Goal: Navigation & Orientation: Understand site structure

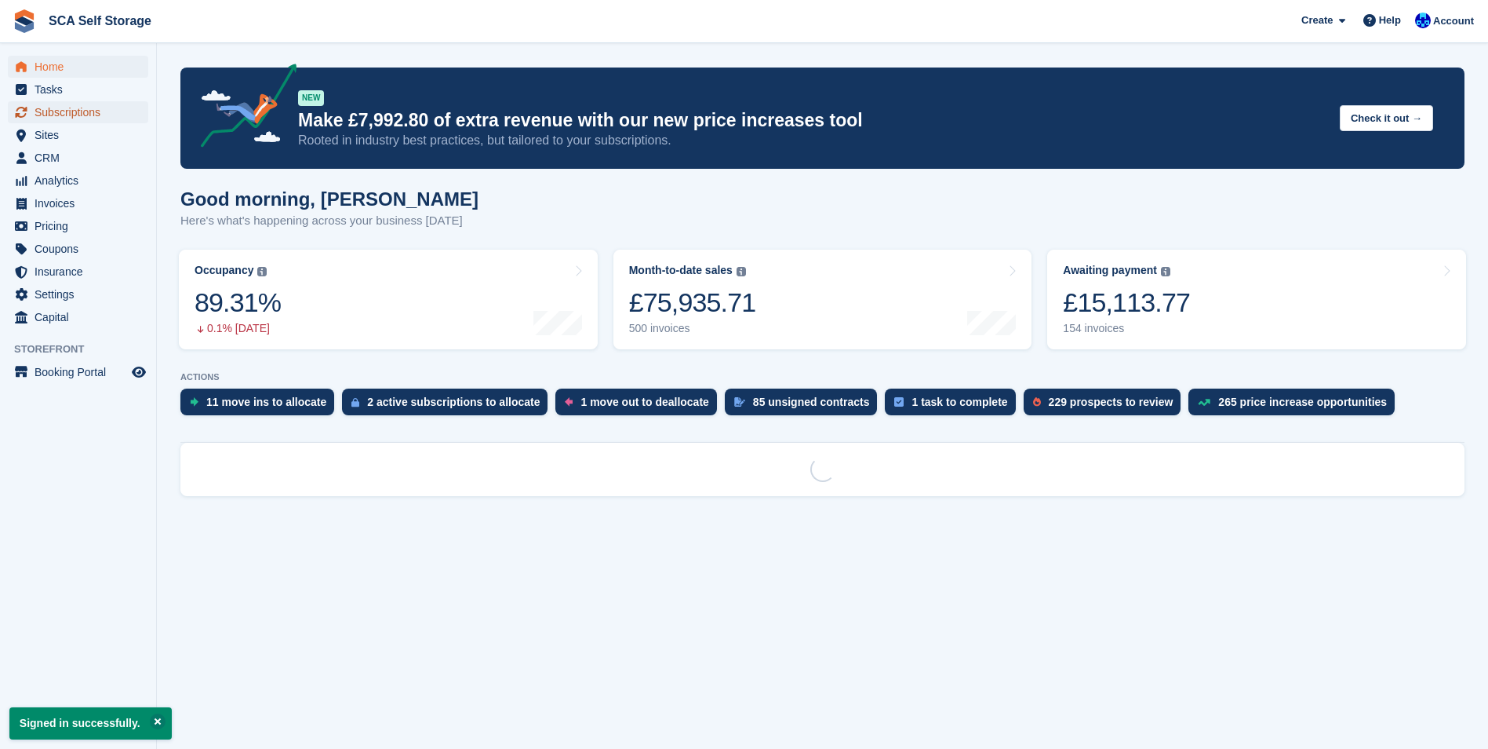
click at [89, 119] on span "Subscriptions" at bounding box center [82, 112] width 94 height 22
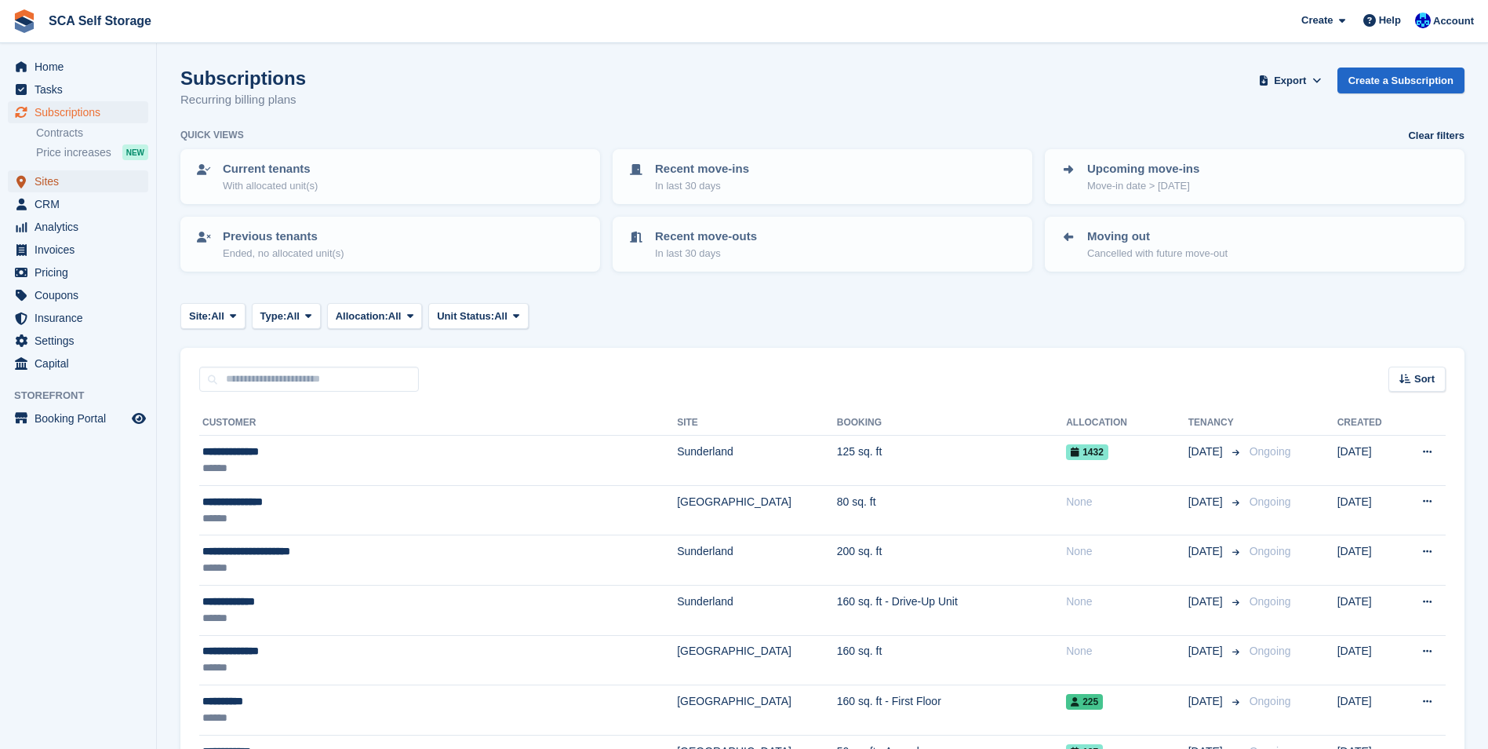
click at [72, 184] on span "Sites" at bounding box center [82, 181] width 94 height 22
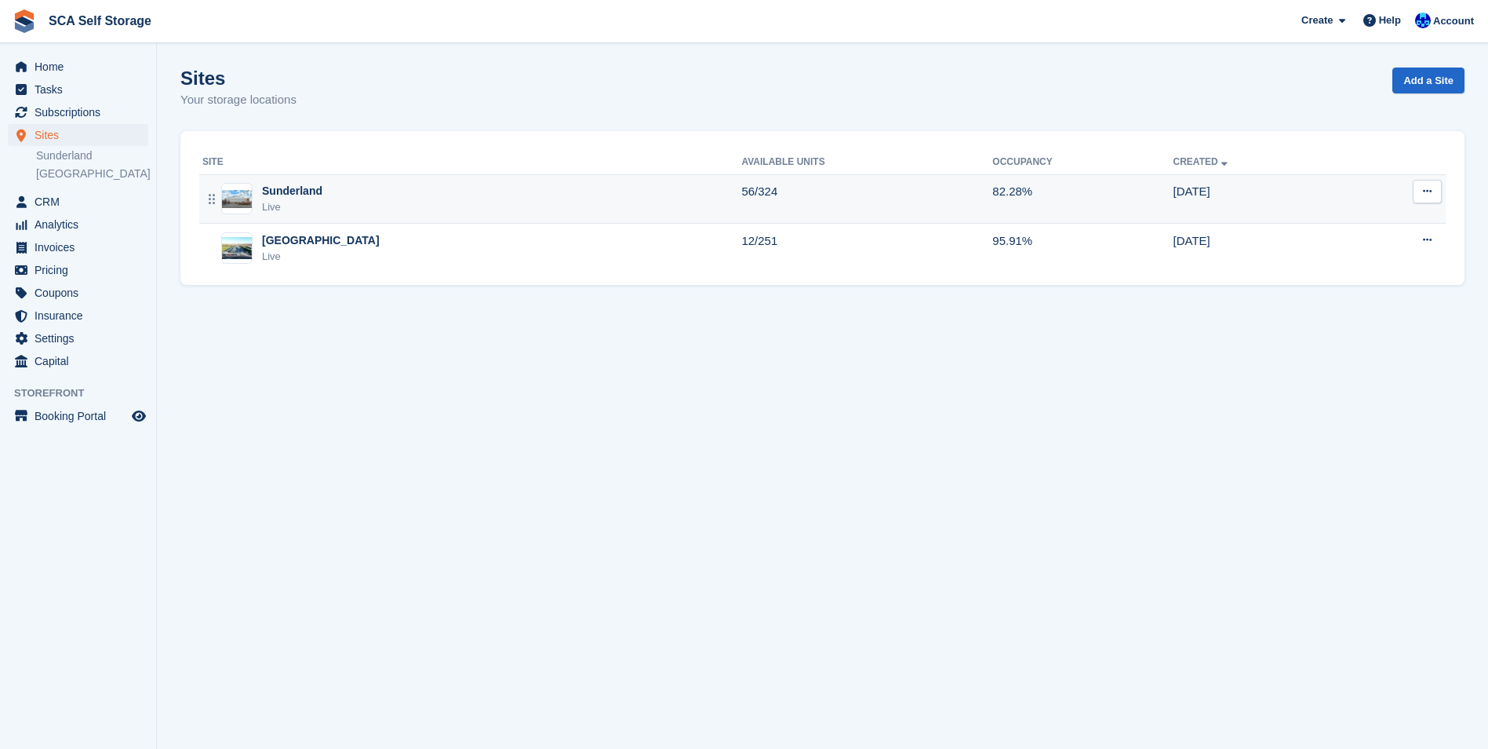
click at [362, 205] on div "Sunderland Live" at bounding box center [471, 199] width 539 height 32
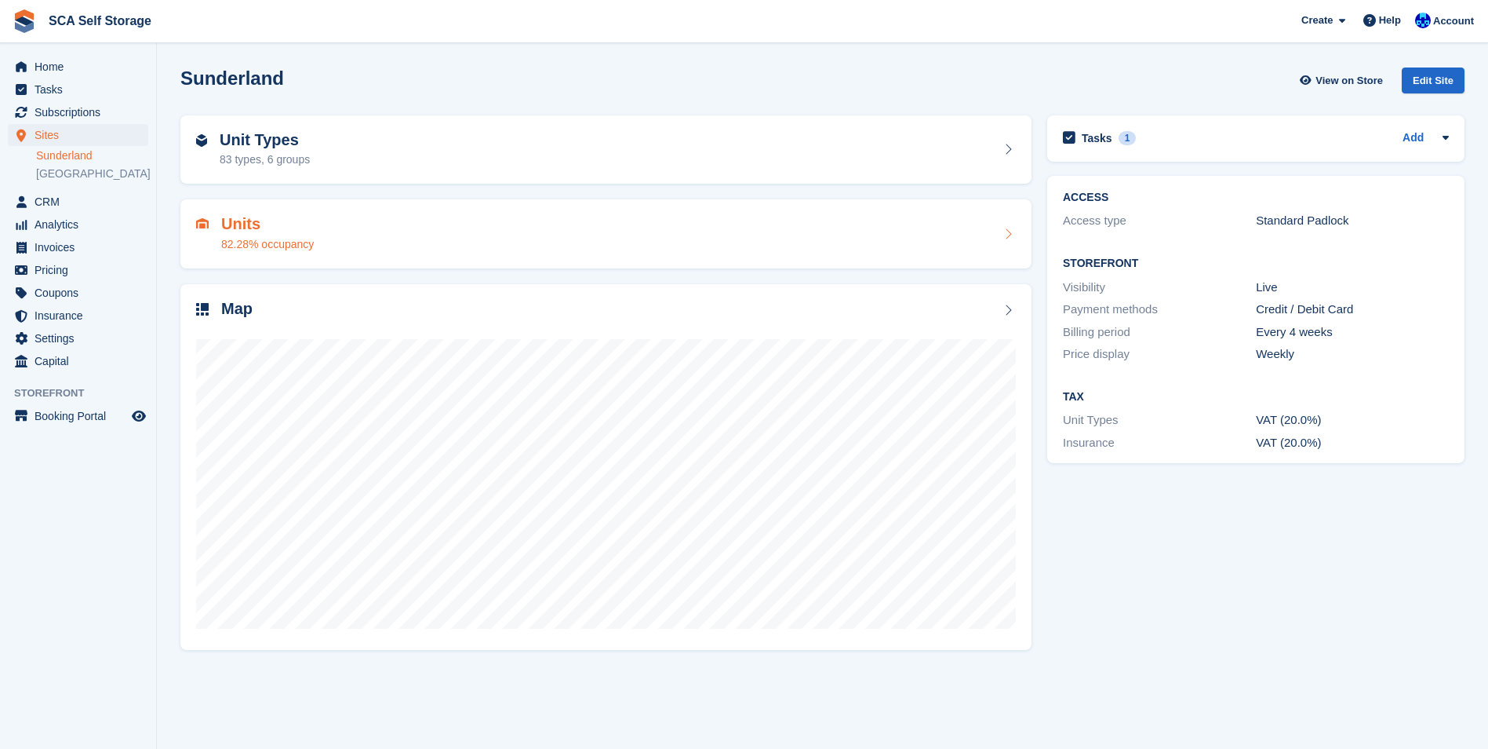
click at [361, 219] on div "Units 82.28% occupancy" at bounding box center [606, 234] width 820 height 38
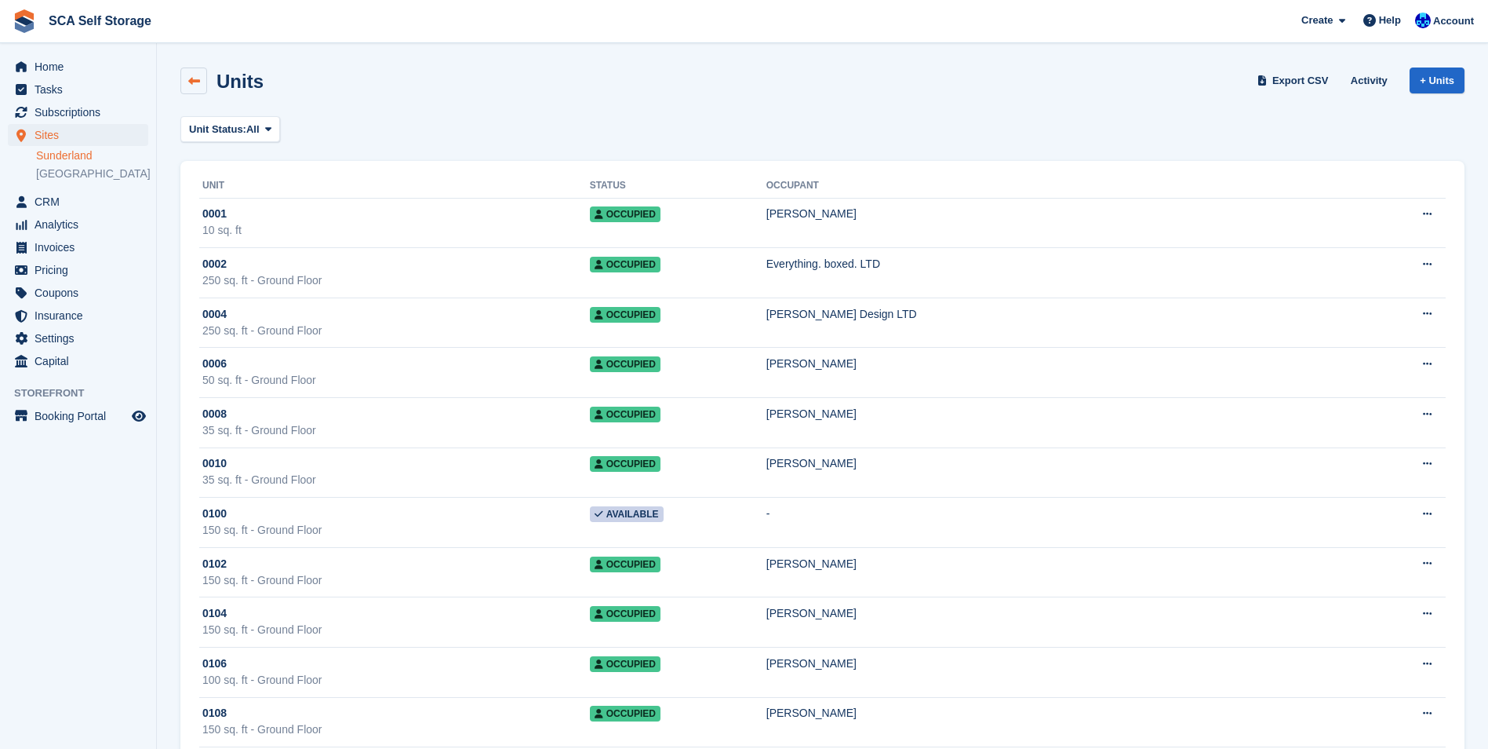
click at [188, 82] on icon at bounding box center [194, 81] width 12 height 12
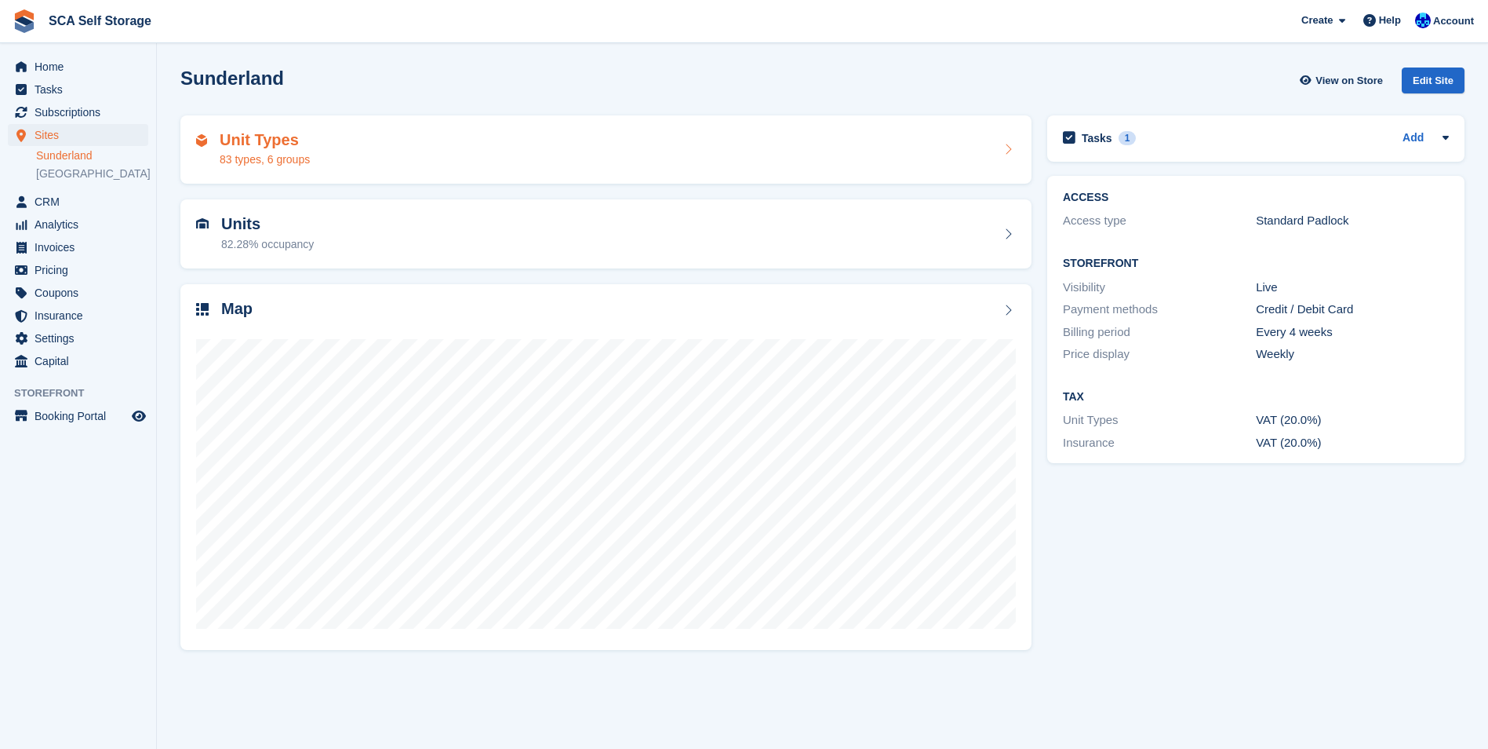
click at [323, 174] on div "Unit Types 83 types, 6 groups" at bounding box center [605, 149] width 851 height 69
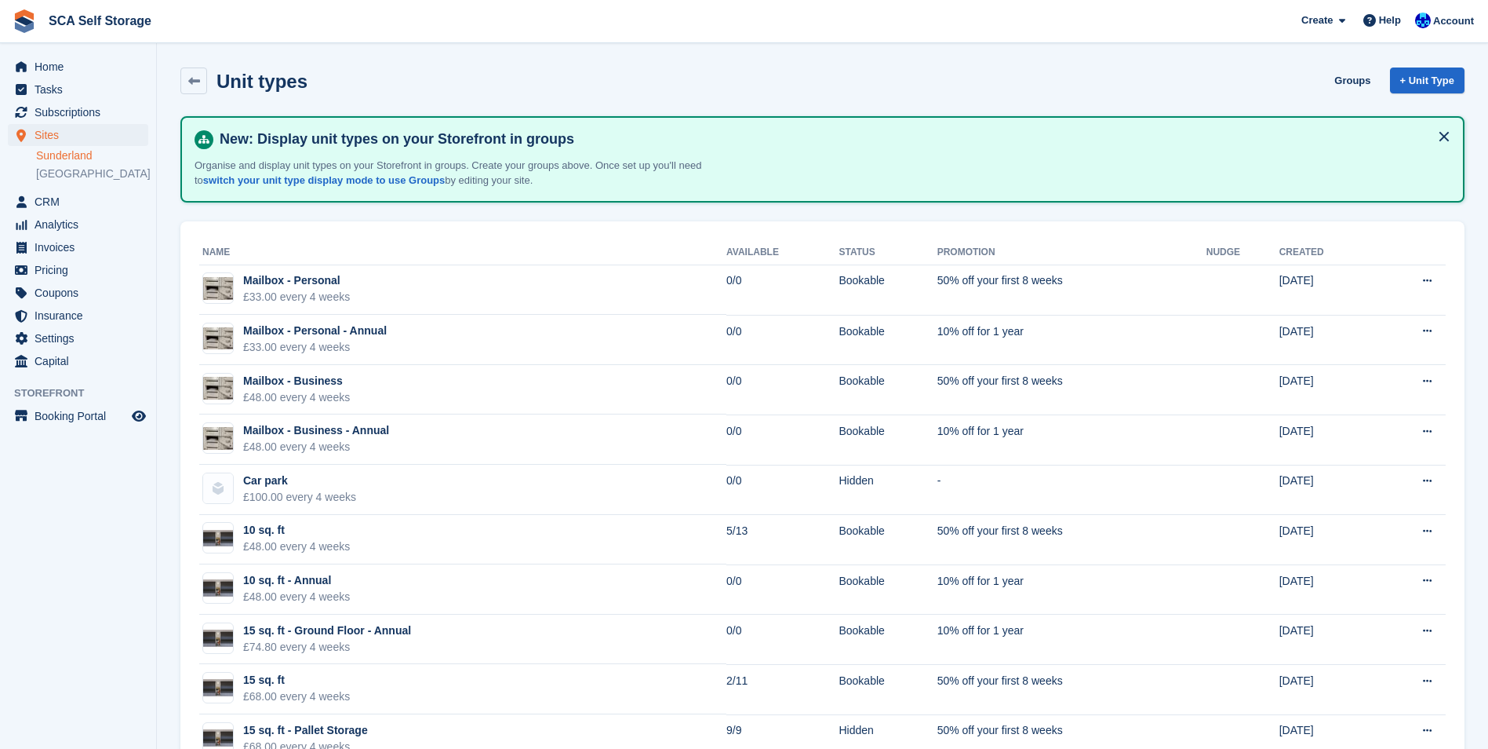
click at [105, 152] on link "Sunderland" at bounding box center [92, 155] width 112 height 15
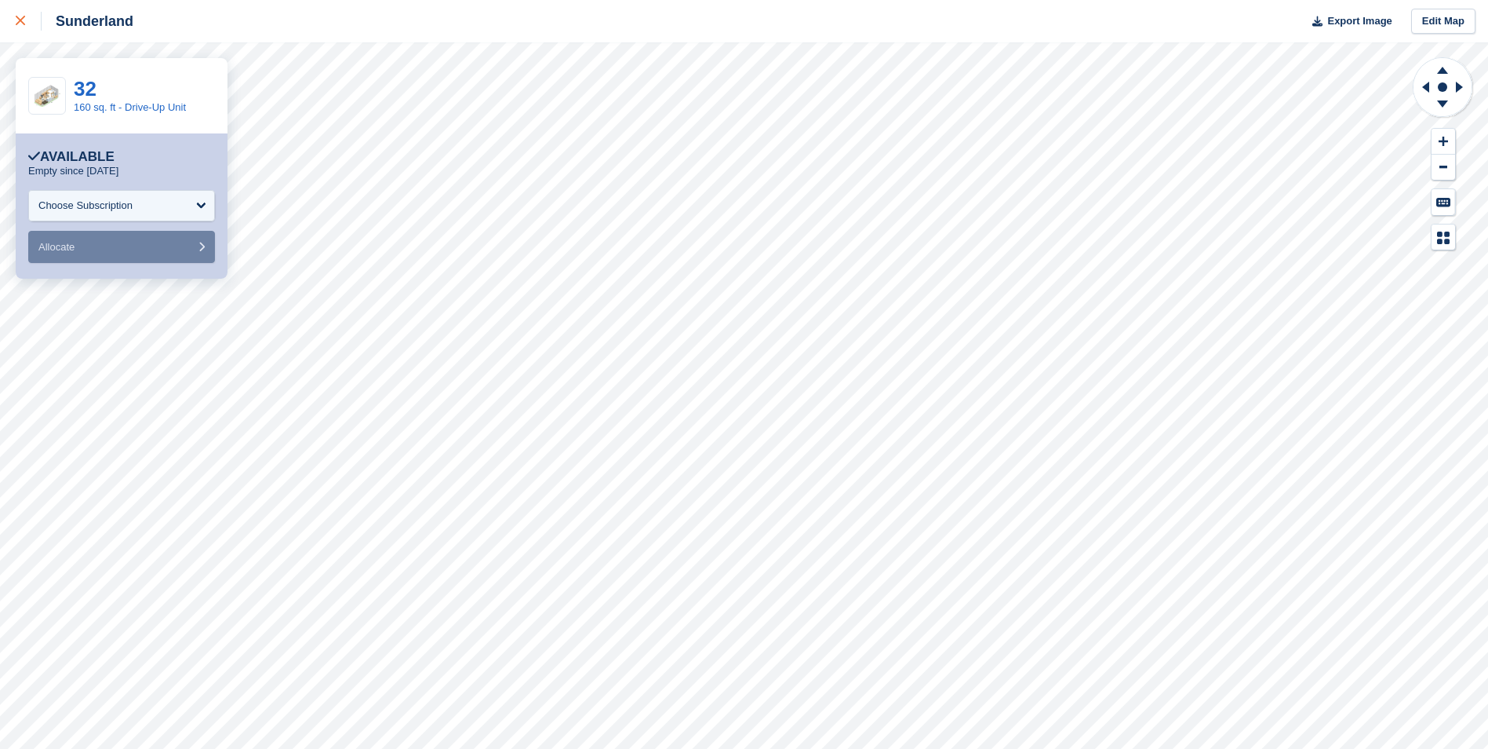
click at [19, 24] on icon at bounding box center [20, 20] width 9 height 9
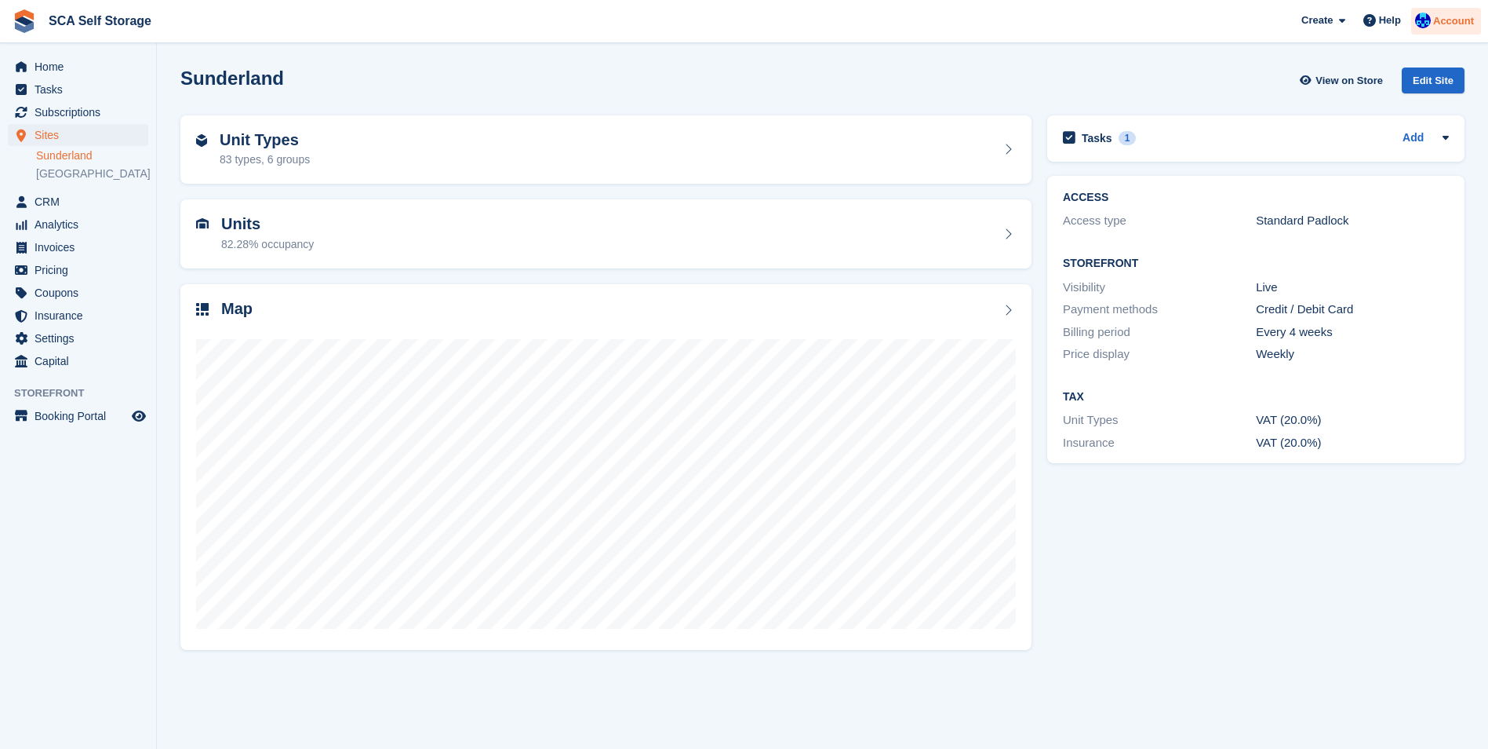
click at [1472, 25] on span "Account" at bounding box center [1453, 21] width 41 height 16
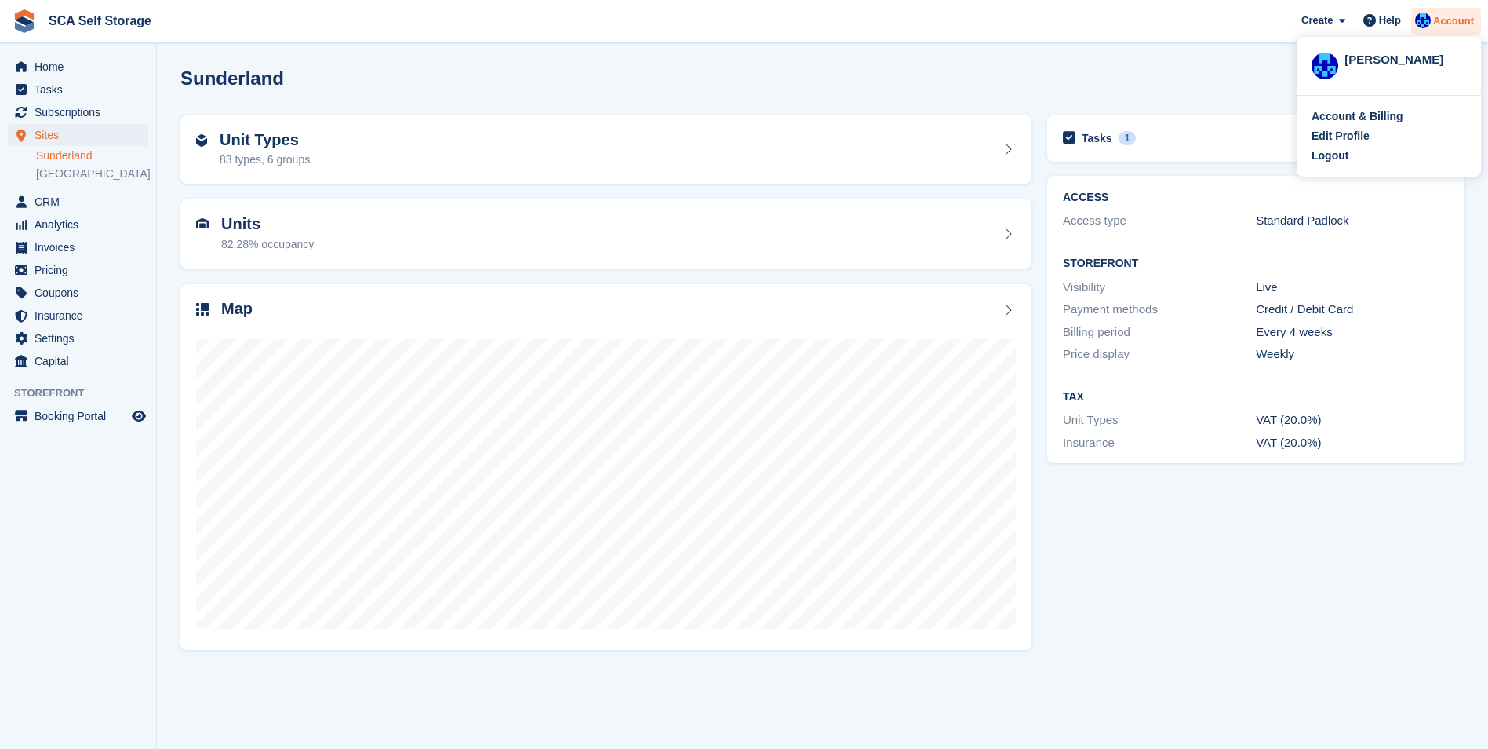
click at [1430, 15] on img at bounding box center [1423, 21] width 16 height 16
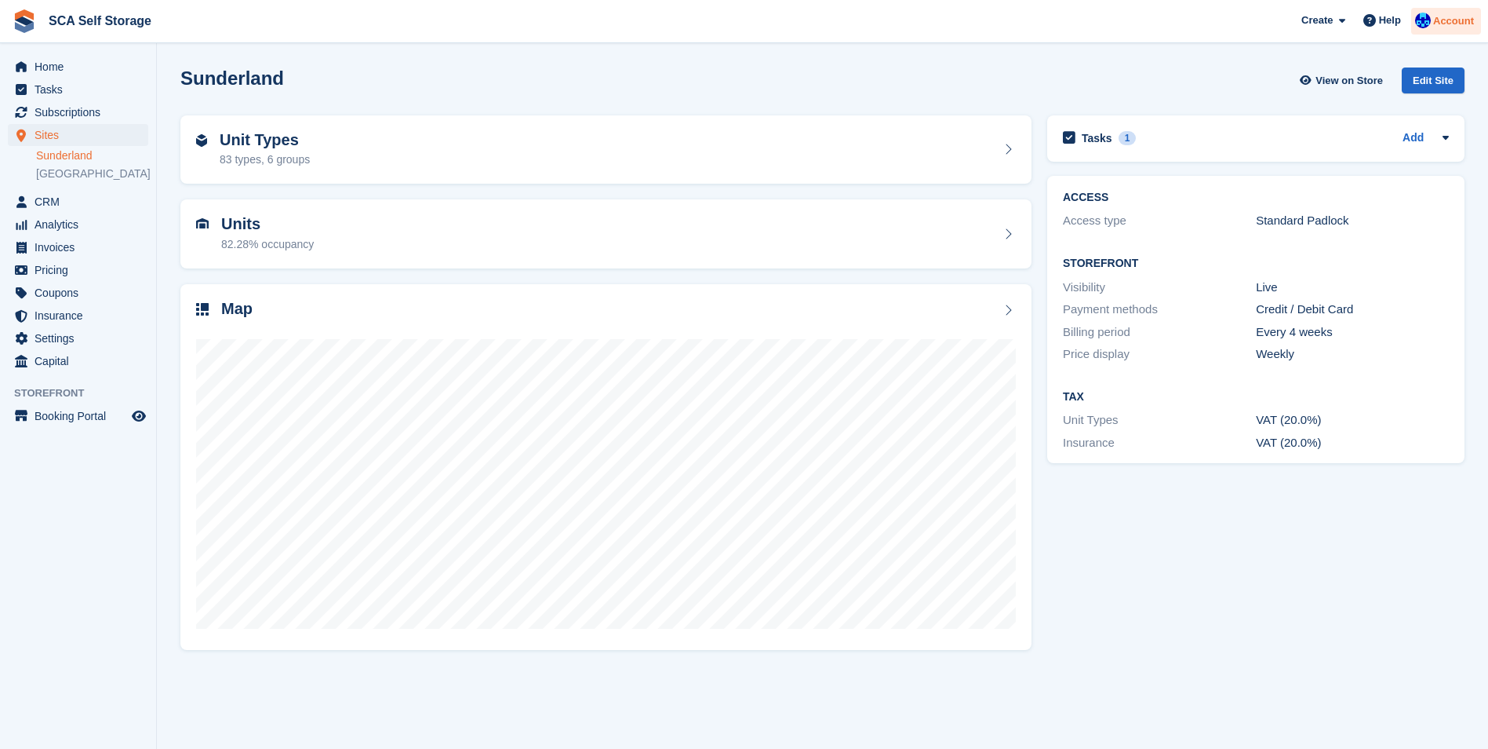
click at [1430, 15] on img at bounding box center [1423, 21] width 16 height 16
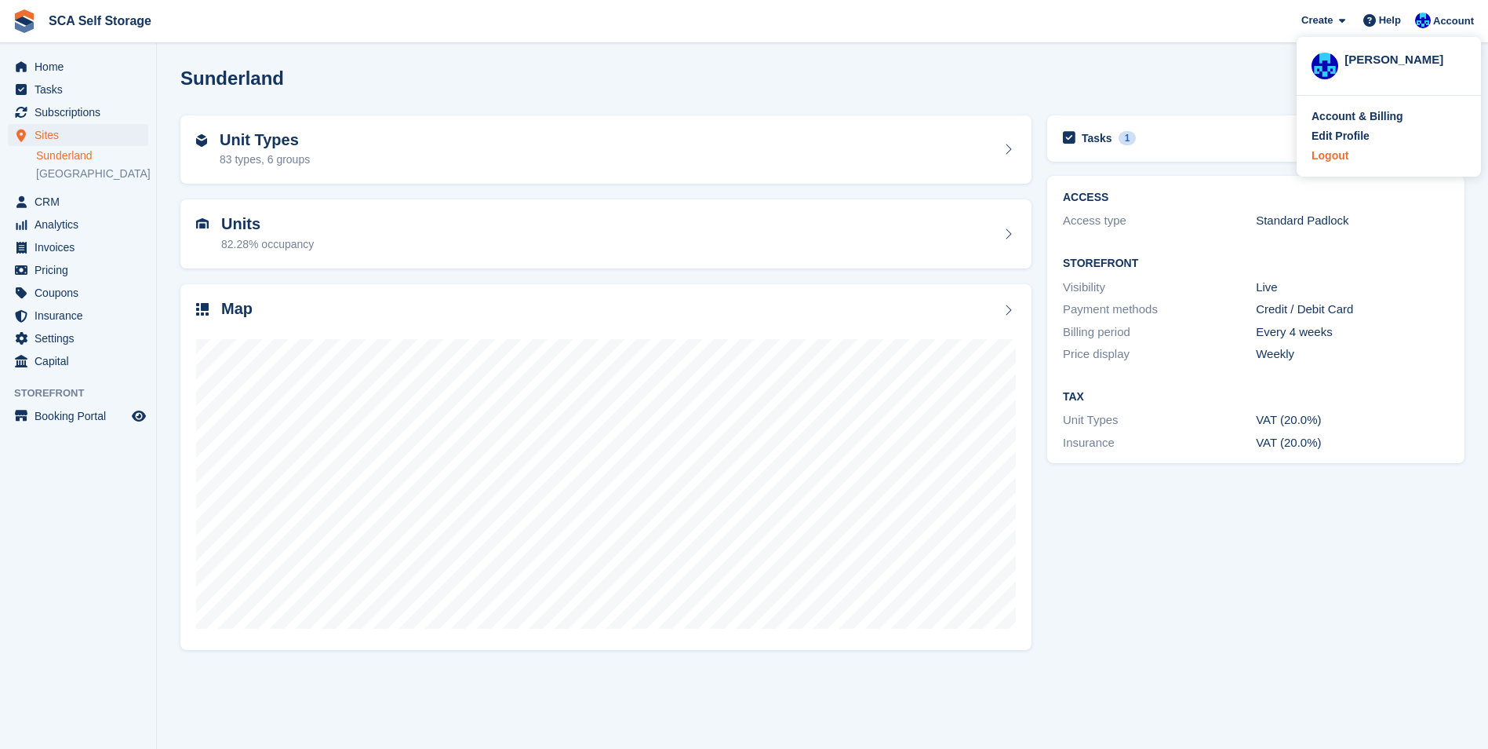
click at [1338, 155] on div "Logout" at bounding box center [1330, 156] width 37 height 16
